Goal: Task Accomplishment & Management: Manage account settings

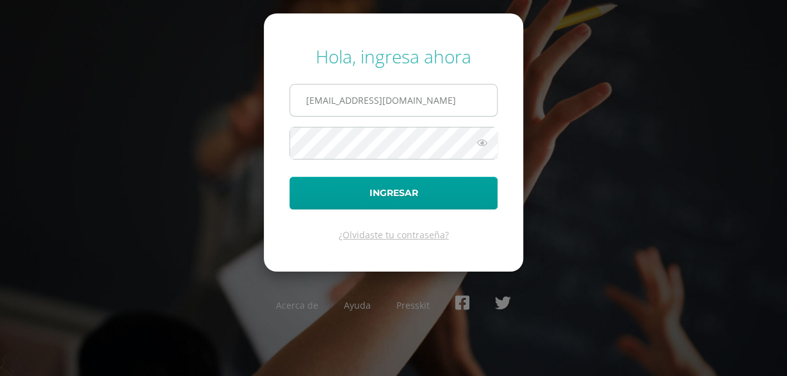
click at [304, 101] on input "monterrosoaquinoy955@gmail.com" at bounding box center [393, 100] width 207 height 31
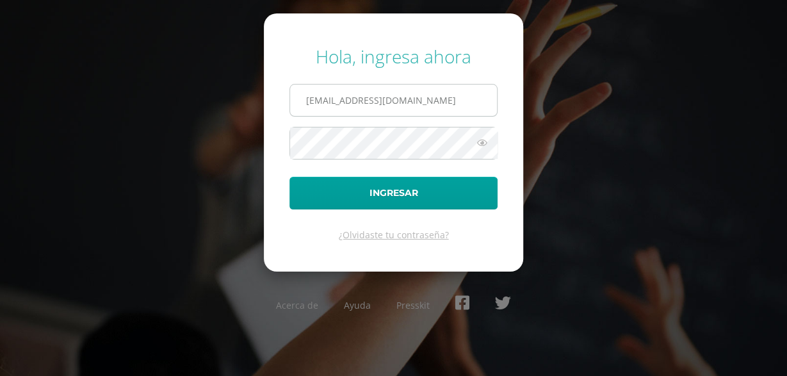
click at [304, 101] on input "monterrosoaquinoy955@gmail.com" at bounding box center [393, 100] width 207 height 31
type input "[EMAIL_ADDRESS][DOMAIN_NAME]"
click at [485, 142] on icon at bounding box center [482, 142] width 17 height 15
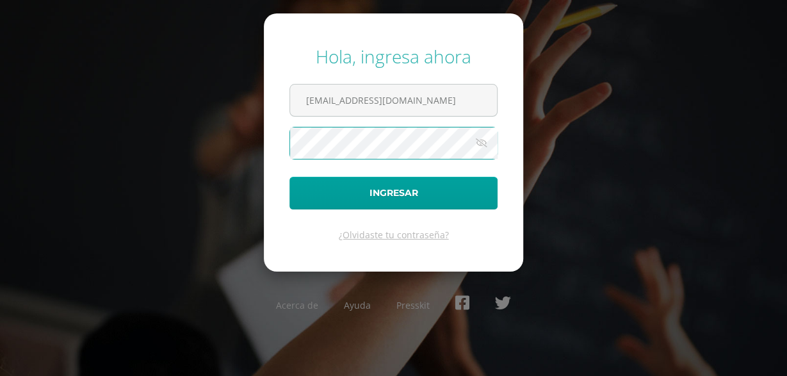
click at [290, 177] on button "Ingresar" at bounding box center [394, 193] width 208 height 33
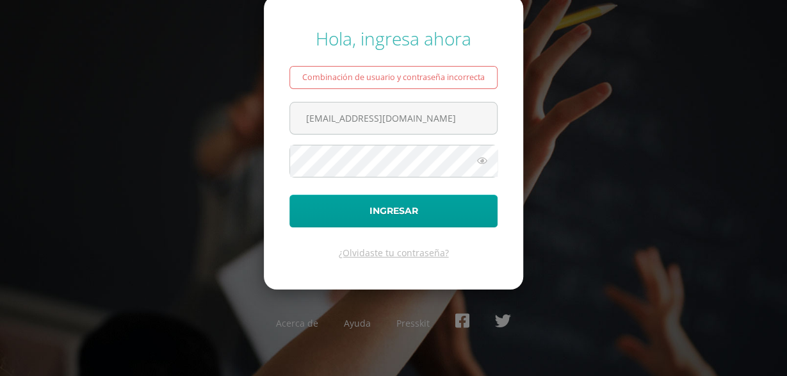
drag, startPoint x: 389, startPoint y: 85, endPoint x: 408, endPoint y: 85, distance: 19.2
click at [408, 85] on div "Combinación de usuario y contraseña incorrecta" at bounding box center [394, 77] width 208 height 23
click at [470, 120] on input "[EMAIL_ADDRESS][DOMAIN_NAME]" at bounding box center [393, 118] width 207 height 31
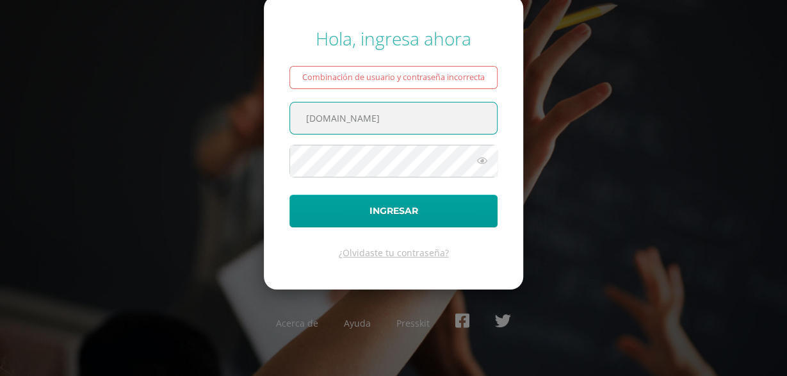
click at [449, 111] on input "[DOMAIN_NAME]" at bounding box center [393, 118] width 207 height 31
type input "2"
